Goal: Navigation & Orientation: Find specific page/section

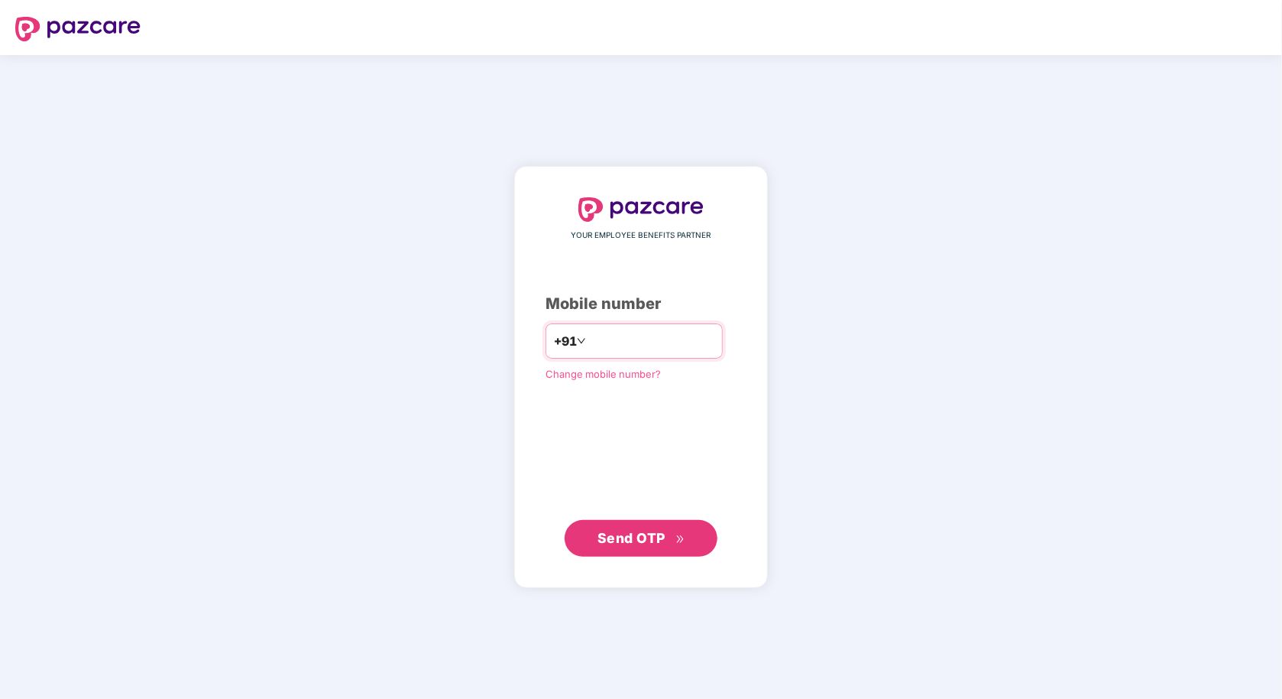
type input "**********"
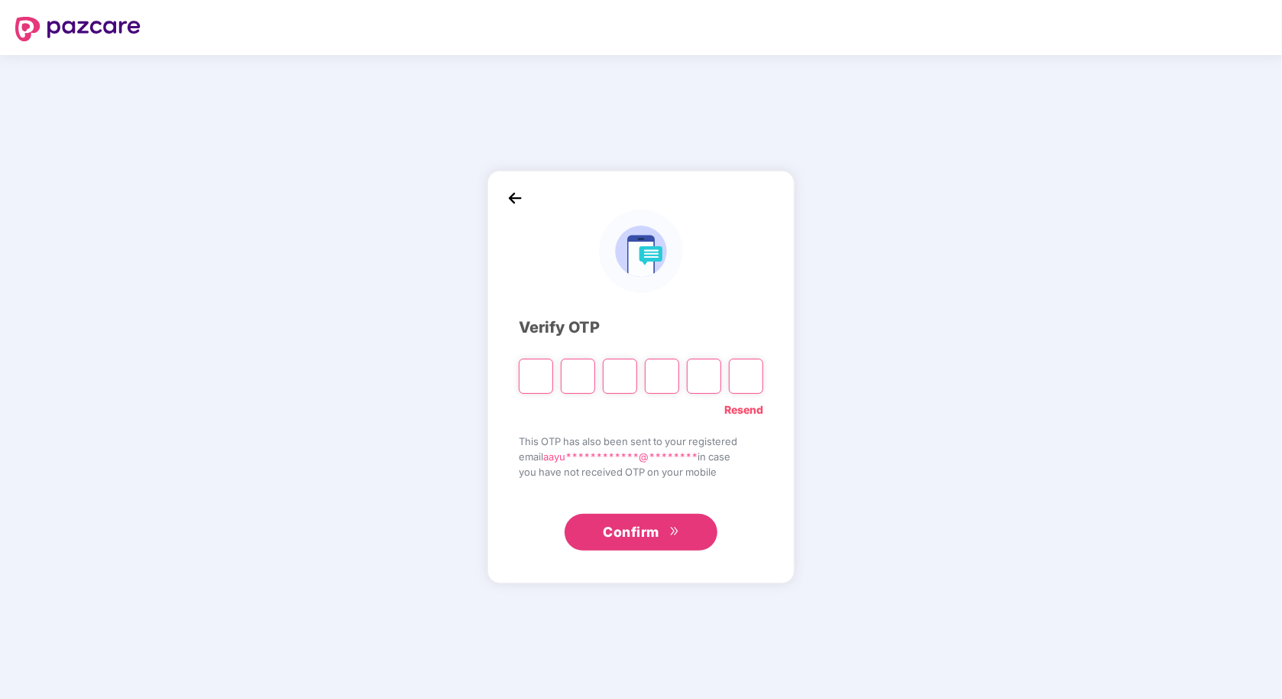
type input "*"
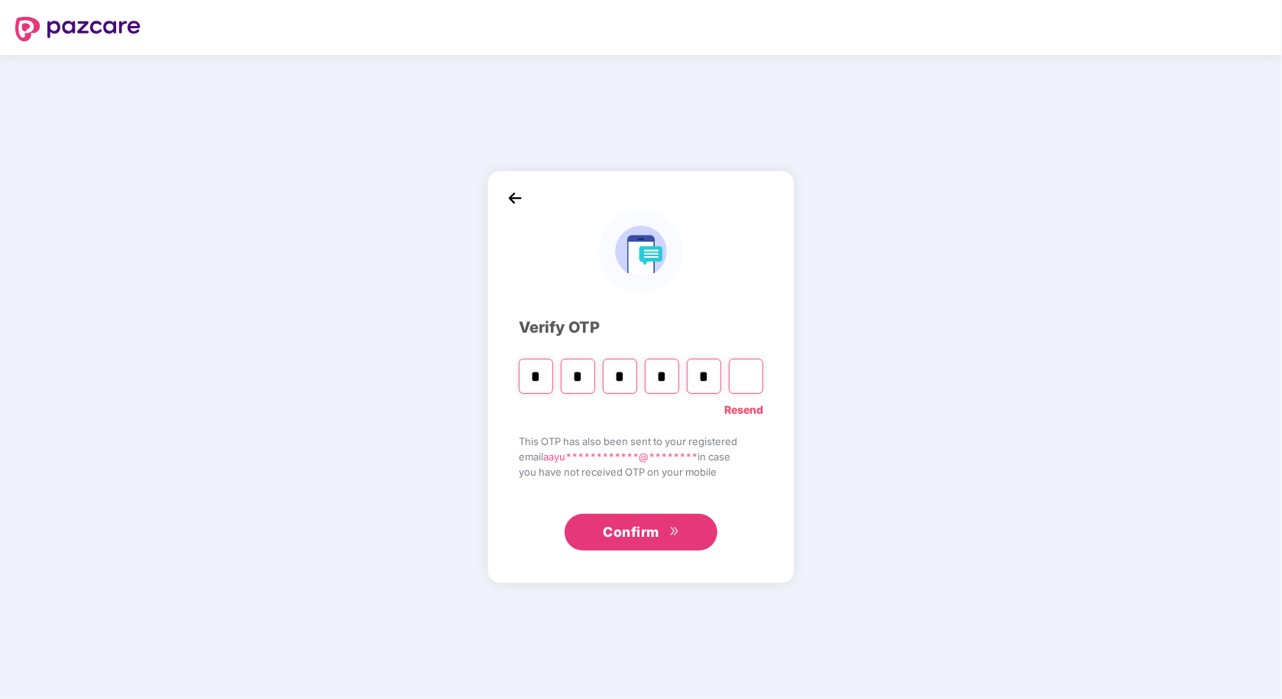
type input "*"
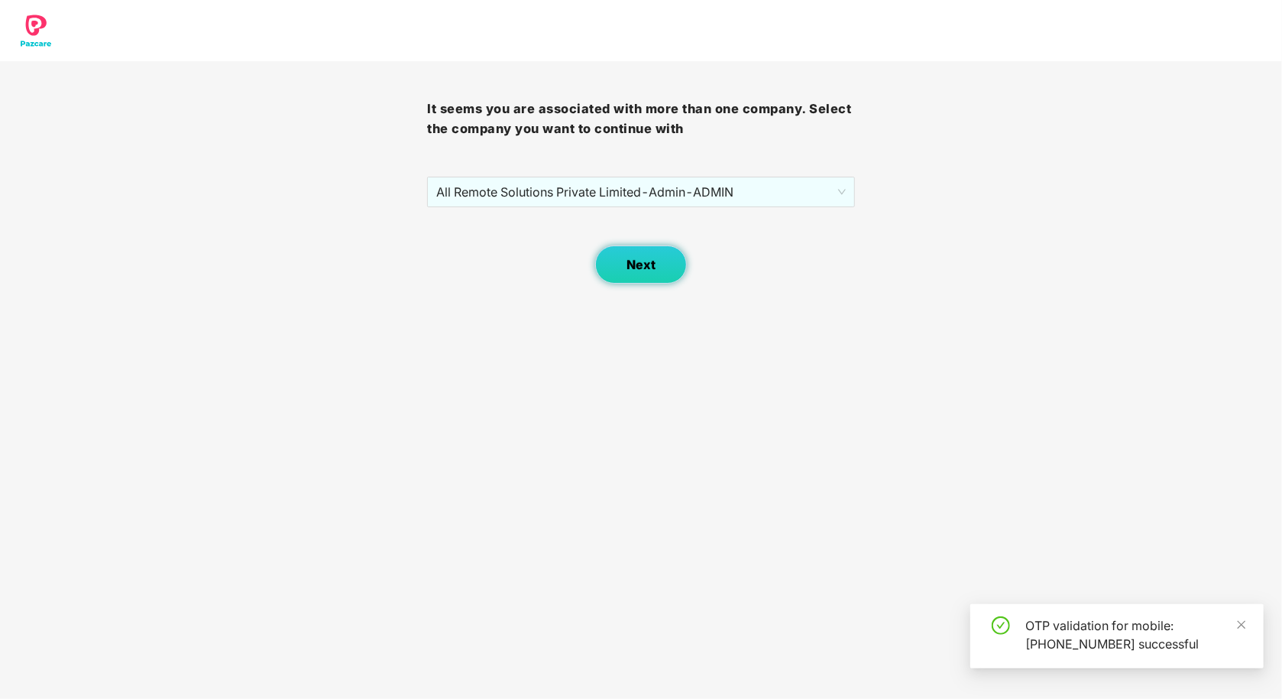
click at [657, 259] on button "Next" at bounding box center [641, 264] width 92 height 38
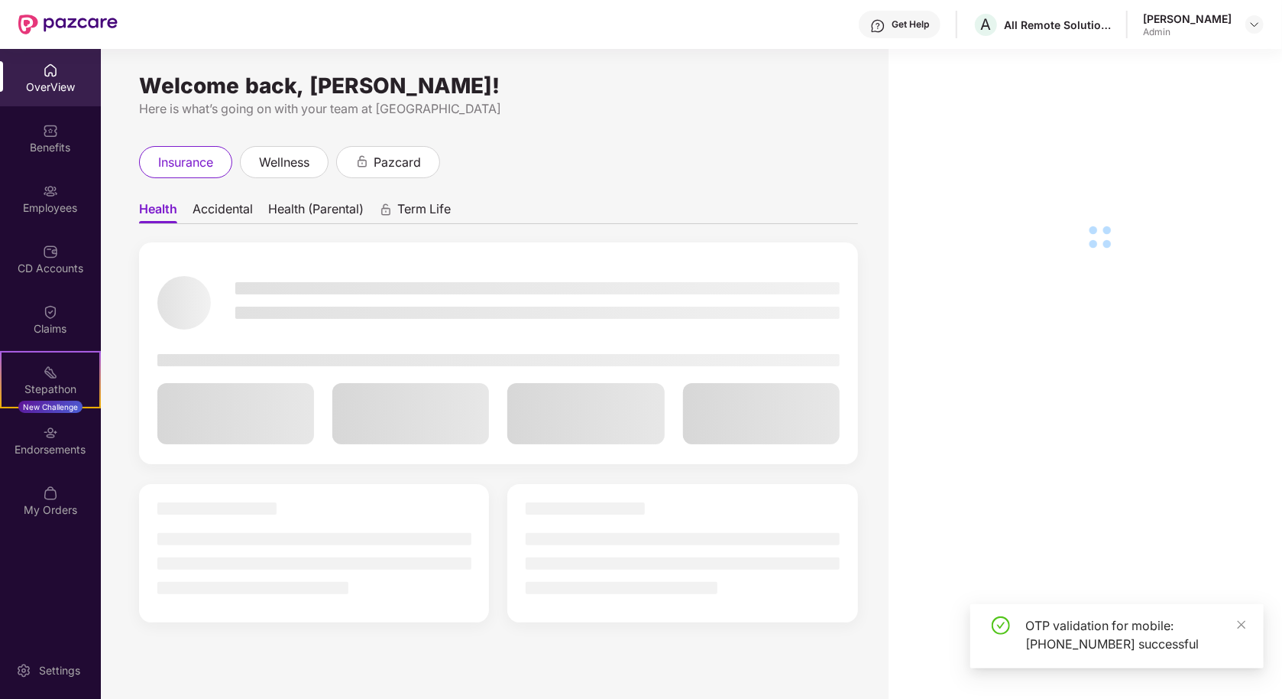
click at [41, 210] on div "Employees" at bounding box center [50, 207] width 101 height 15
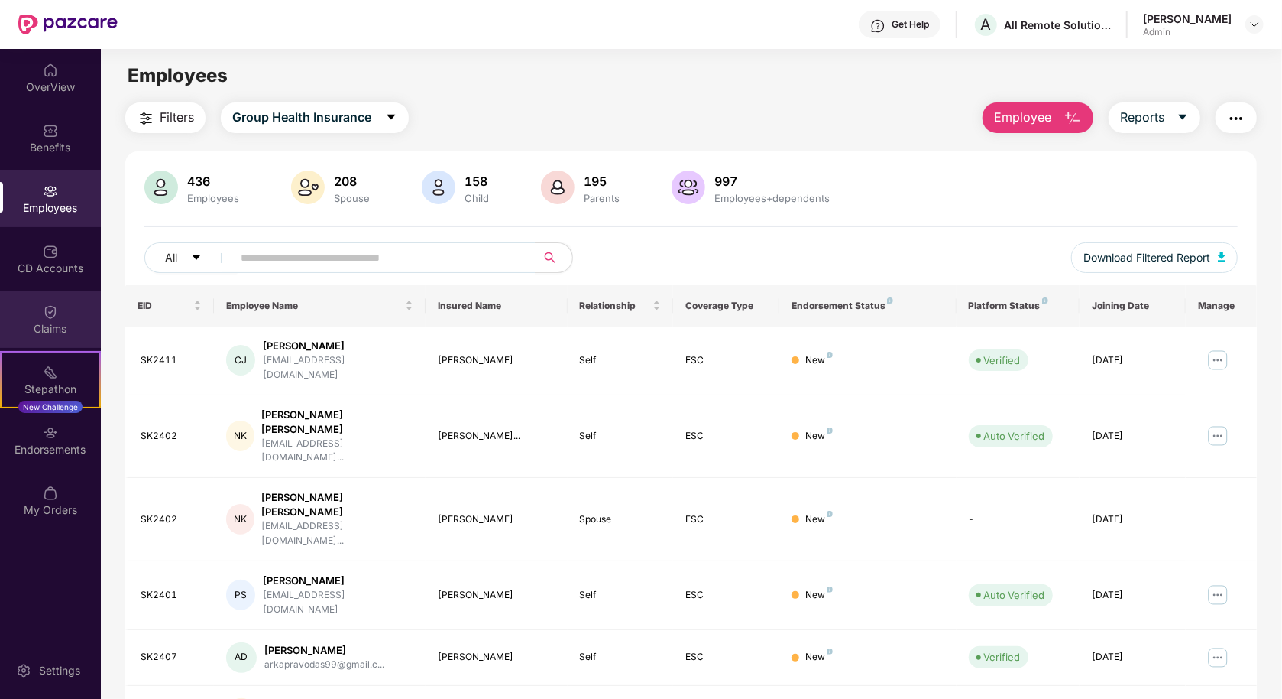
click at [47, 321] on div "Claims" at bounding box center [50, 328] width 101 height 15
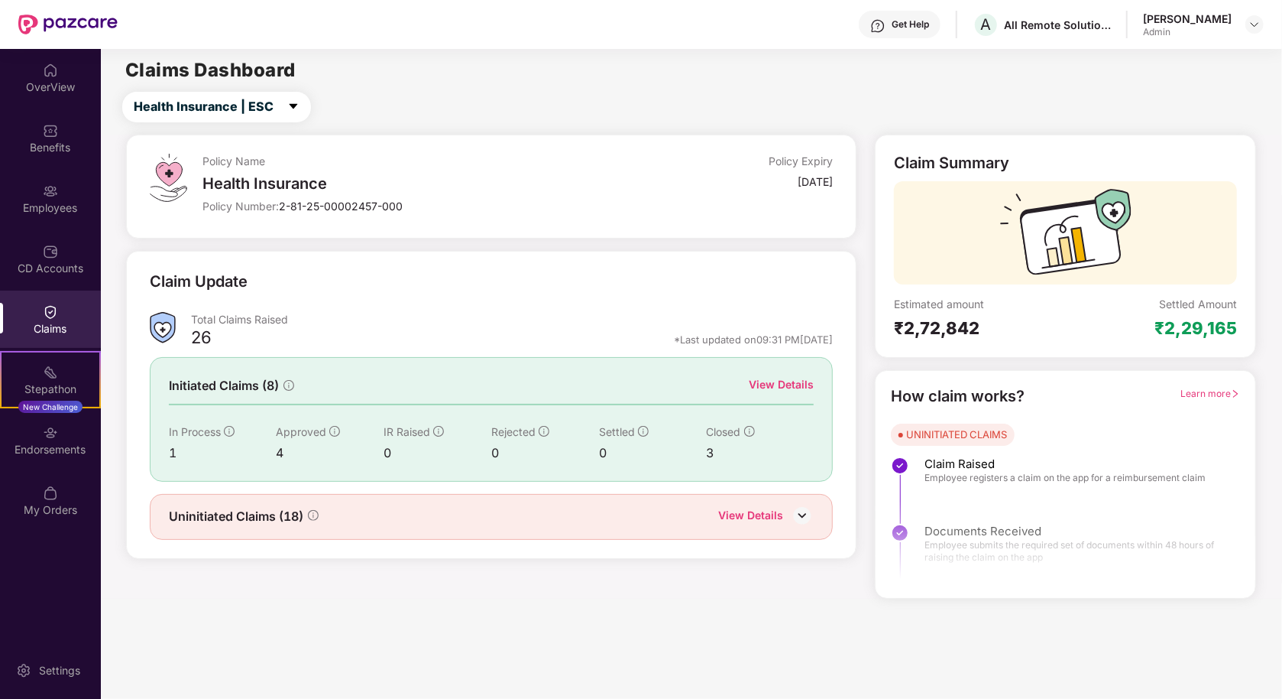
click at [769, 382] on div "View Details" at bounding box center [781, 384] width 65 height 17
